Goal: Information Seeking & Learning: Learn about a topic

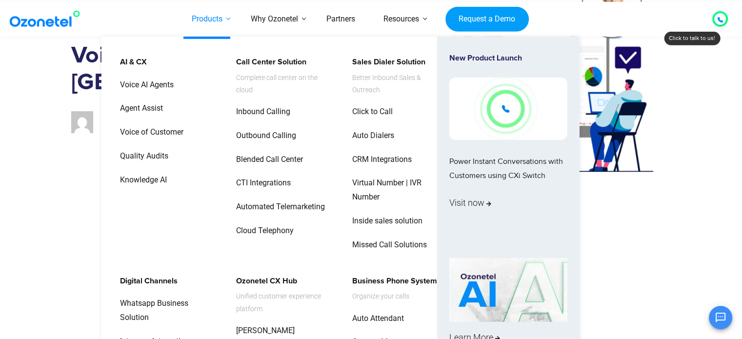
scroll to position [98, 0]
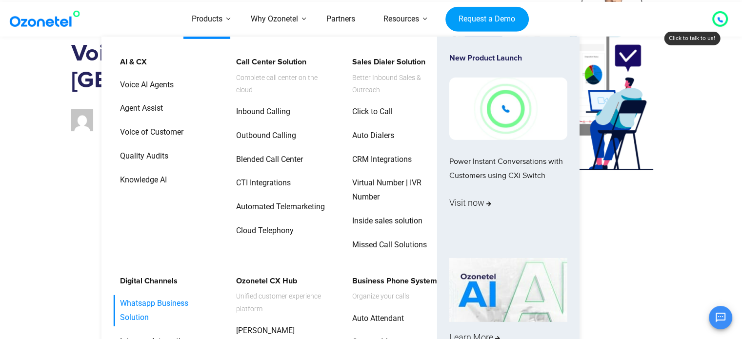
click at [155, 295] on link "Whatsapp Business Solution" at bounding box center [165, 310] width 104 height 31
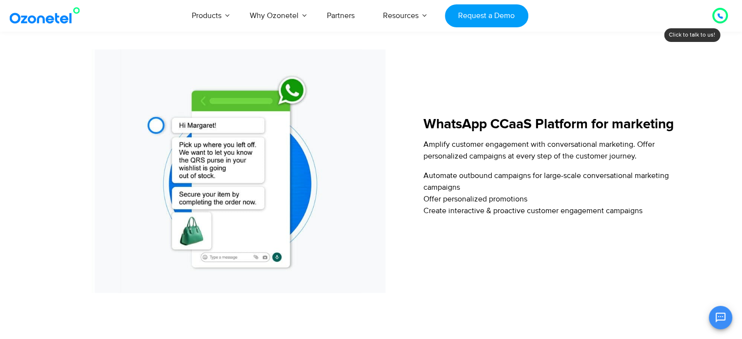
scroll to position [1220, 0]
